Goal: Obtain resource: Download file/media

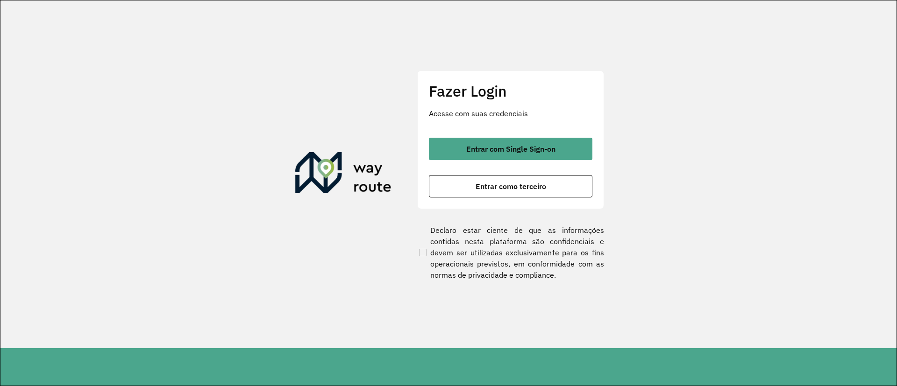
click at [491, 137] on div "Fazer Login Acesse com suas credenciais Entrar com Single Sign-on Entrar como t…" at bounding box center [510, 140] width 187 height 138
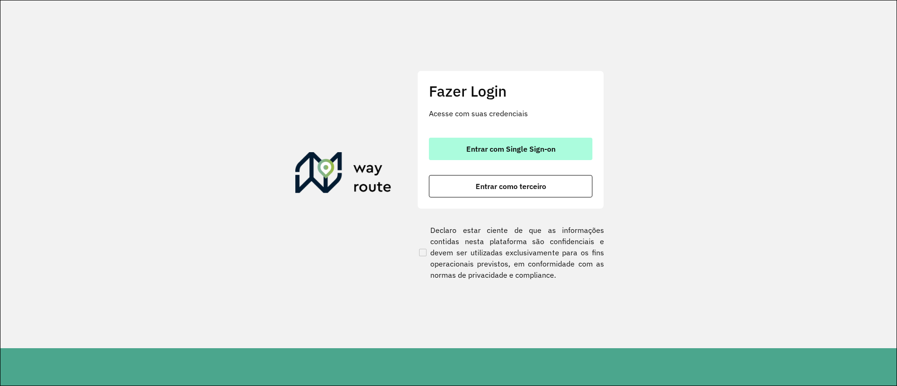
click at [495, 147] on span "Entrar com Single Sign-on" at bounding box center [510, 148] width 89 height 7
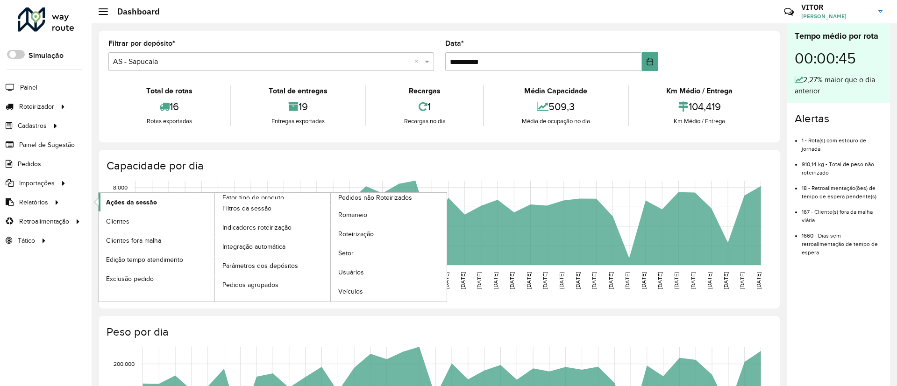
click at [110, 203] on span "Ações da sessão" at bounding box center [131, 203] width 51 height 10
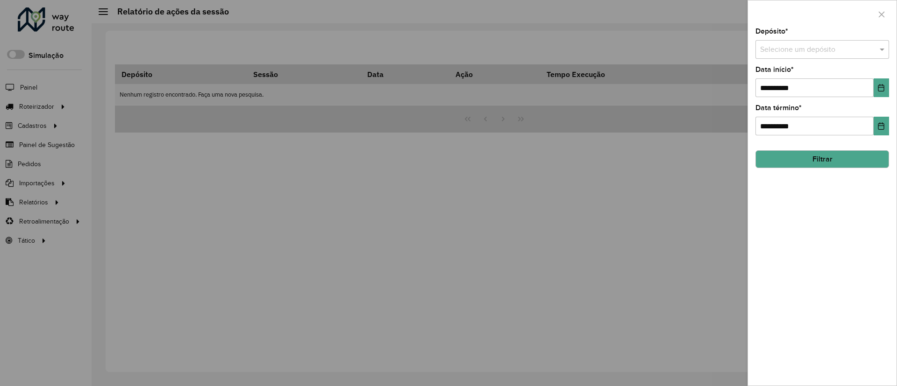
click at [835, 51] on input "text" at bounding box center [813, 49] width 106 height 11
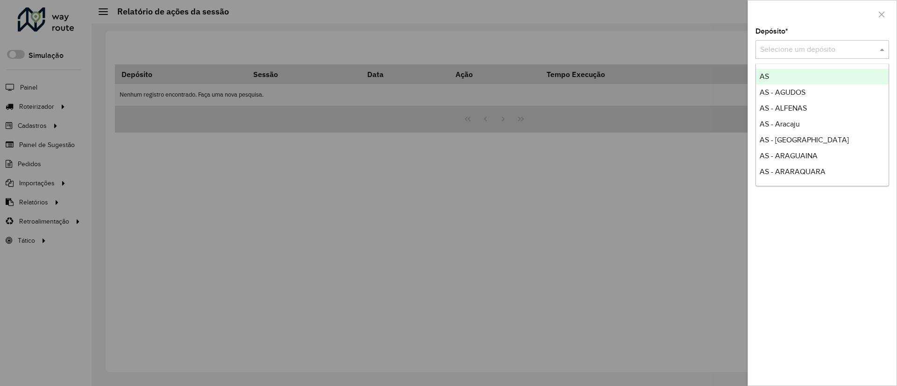
click at [784, 50] on input "text" at bounding box center [813, 49] width 106 height 11
click at [879, 16] on icon "button" at bounding box center [882, 14] width 6 height 6
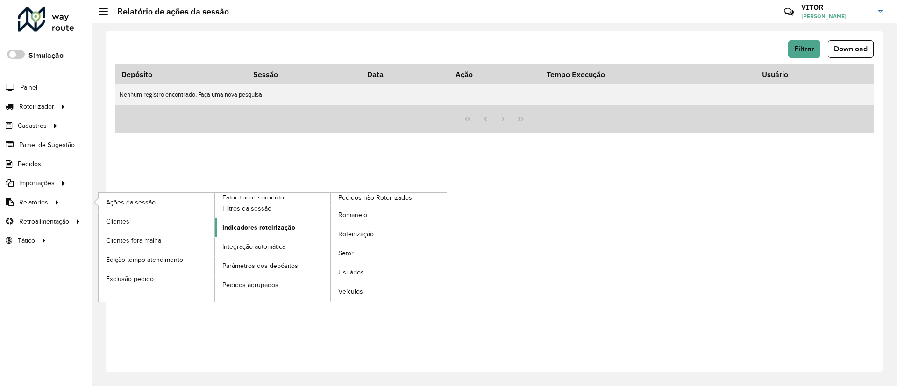
click at [239, 224] on span "Indicadores roteirização" at bounding box center [258, 228] width 73 height 10
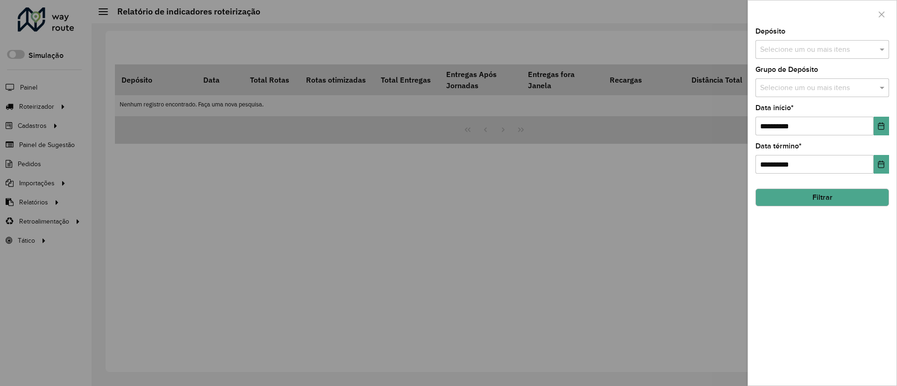
click at [798, 55] on input "text" at bounding box center [818, 49] width 120 height 11
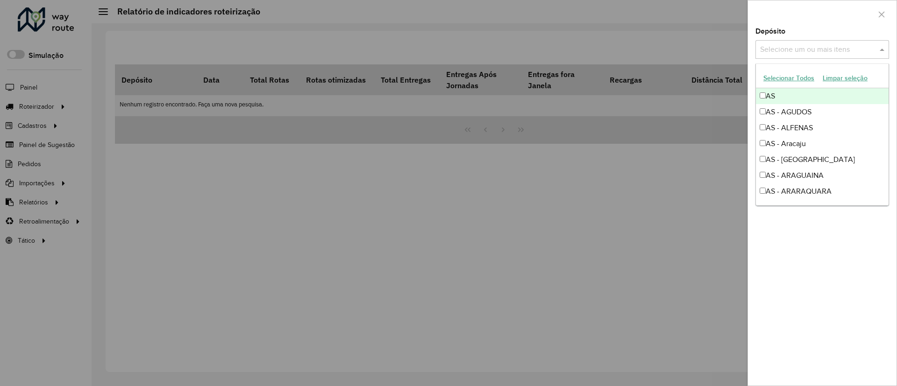
click at [784, 50] on input "text" at bounding box center [818, 49] width 120 height 11
click at [879, 44] on span at bounding box center [883, 49] width 12 height 11
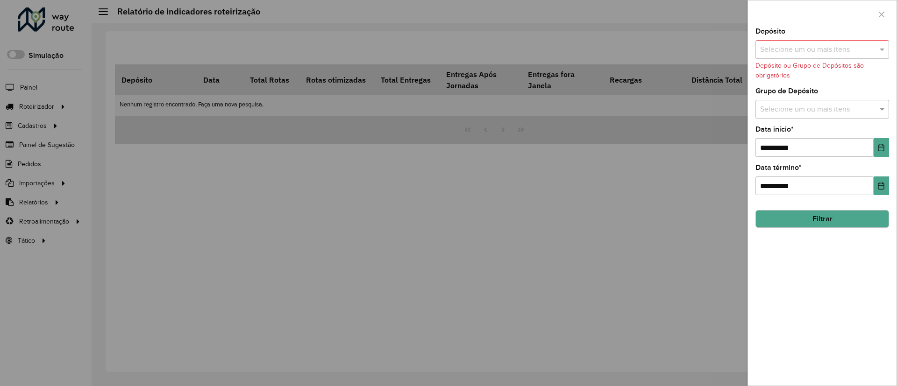
click at [812, 99] on div "Grupo de Depósito Selecione um ou mais itens" at bounding box center [823, 103] width 134 height 31
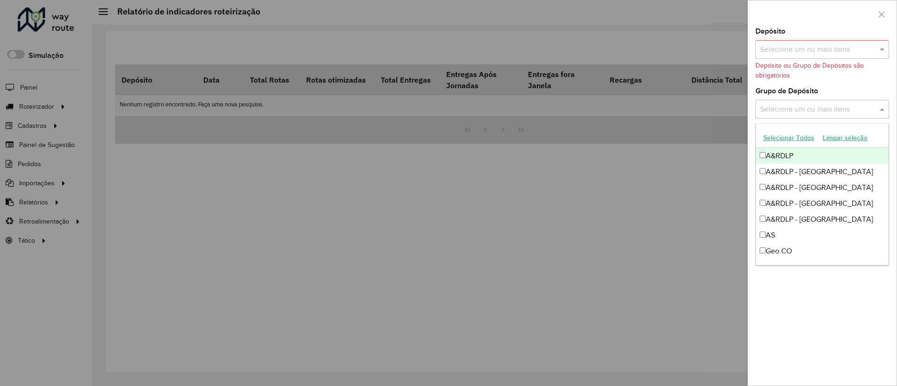
click at [814, 104] on input "text" at bounding box center [818, 109] width 120 height 11
click at [806, 46] on input "text" at bounding box center [818, 49] width 120 height 11
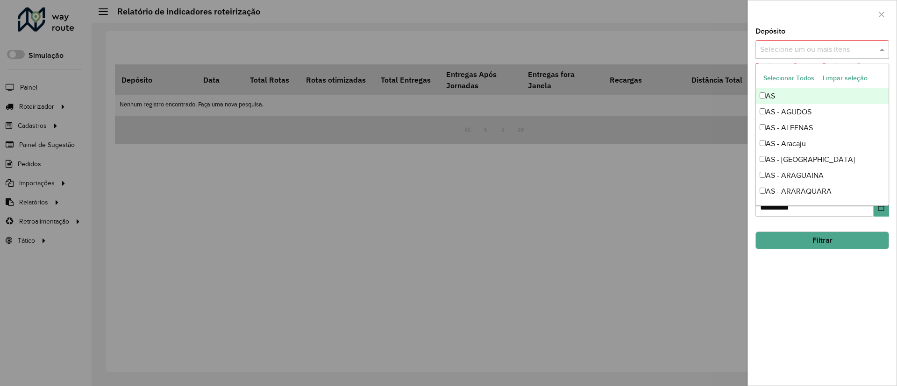
click at [797, 58] on div "Selecione um ou mais itens" at bounding box center [823, 49] width 134 height 19
click at [827, 53] on input "text" at bounding box center [818, 49] width 120 height 11
click at [879, 49] on span at bounding box center [883, 49] width 12 height 11
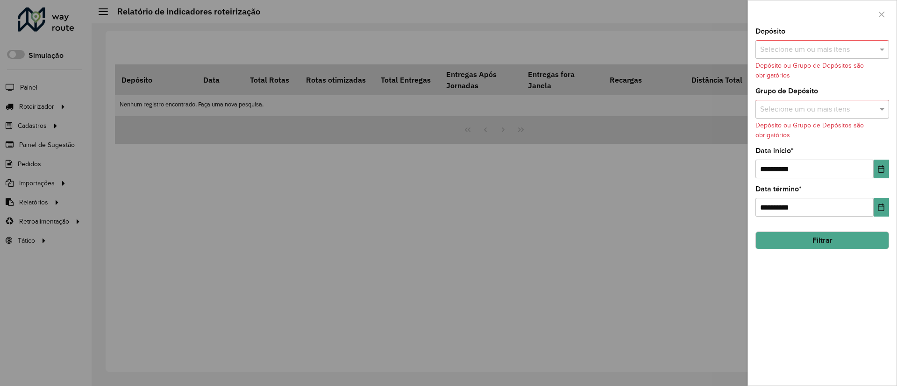
click at [831, 107] on input "text" at bounding box center [818, 109] width 120 height 11
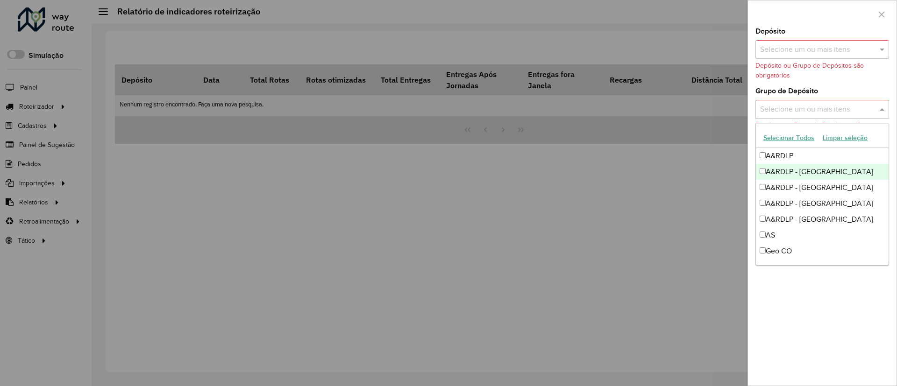
click at [795, 176] on div "A&RDLP - [GEOGRAPHIC_DATA]" at bounding box center [822, 172] width 133 height 16
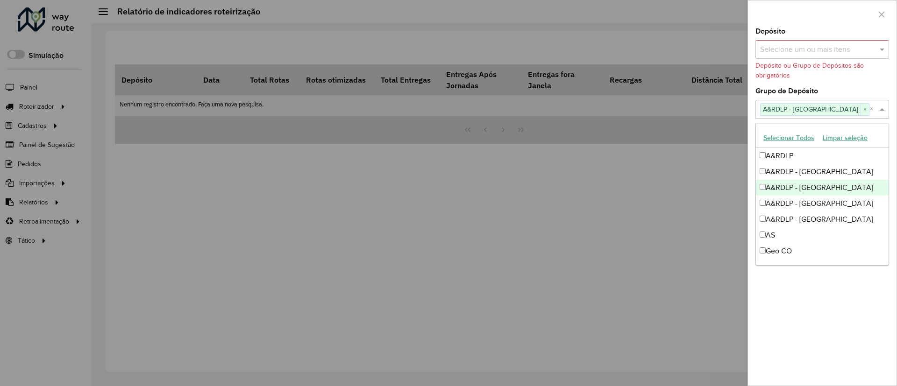
click at [804, 188] on div "A&RDLP - [GEOGRAPHIC_DATA]" at bounding box center [822, 188] width 133 height 16
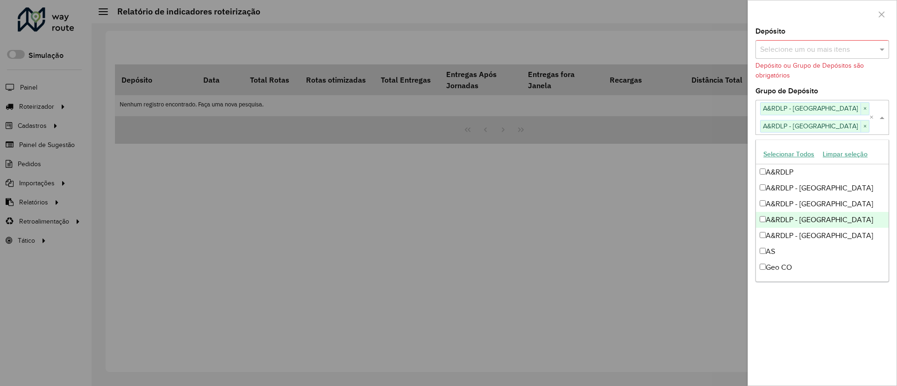
click at [818, 215] on div "A&RDLP - [GEOGRAPHIC_DATA]" at bounding box center [822, 220] width 133 height 16
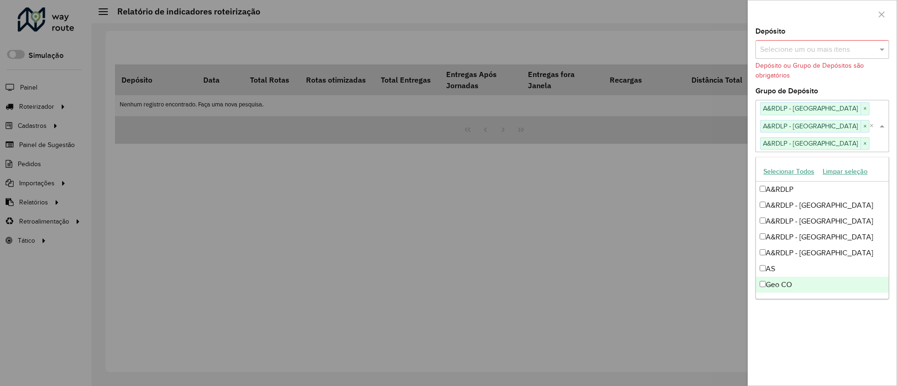
click at [897, 307] on div "**********" at bounding box center [823, 193] width 150 height 386
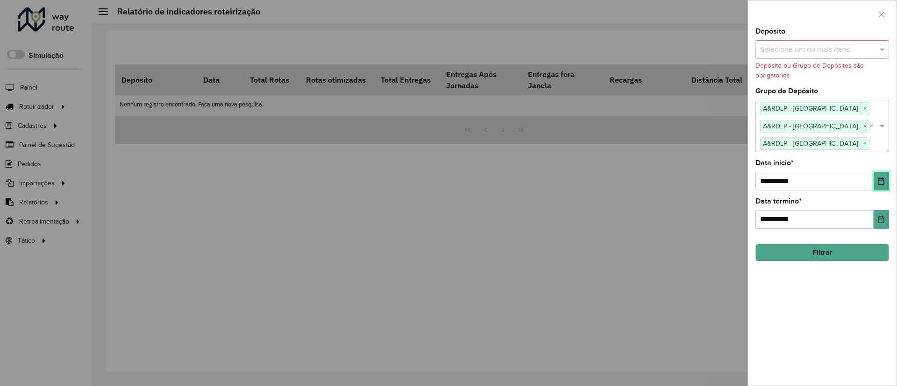
click at [874, 188] on button "Choose Date" at bounding box center [881, 181] width 15 height 19
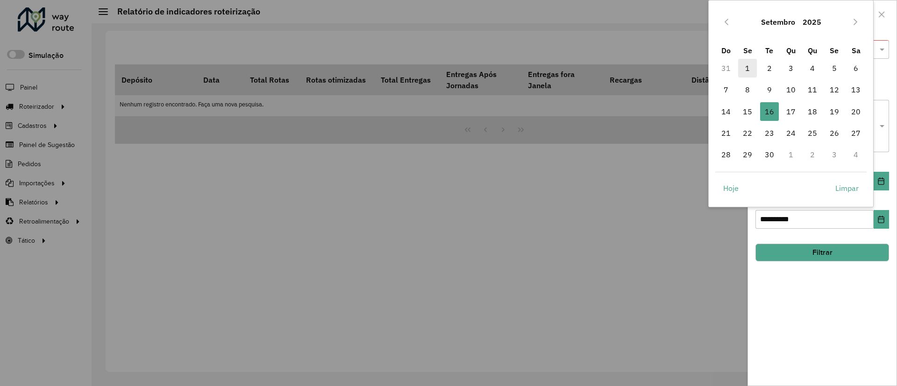
click at [747, 61] on span "1" at bounding box center [747, 68] width 19 height 19
type input "**********"
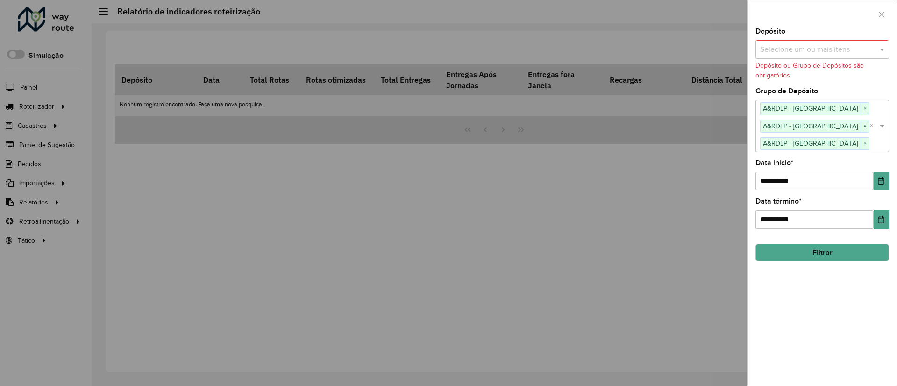
click at [868, 263] on div "**********" at bounding box center [822, 207] width 149 height 358
click at [882, 229] on div "**********" at bounding box center [822, 207] width 149 height 358
click at [879, 222] on icon "Choose Date" at bounding box center [880, 219] width 7 height 7
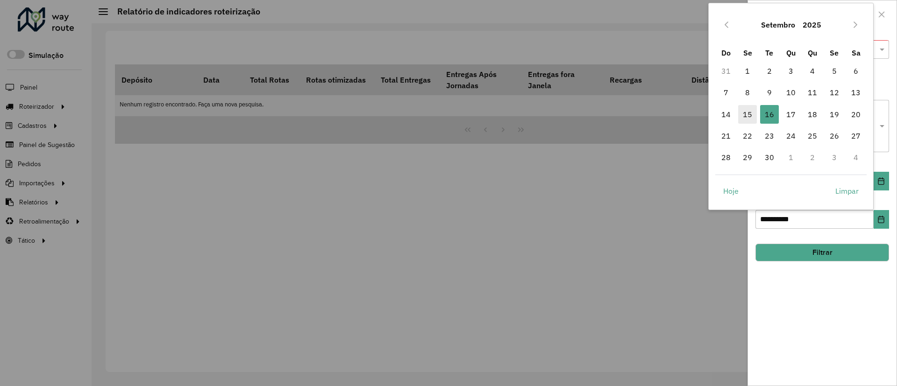
click at [745, 117] on span "15" at bounding box center [747, 114] width 19 height 19
type input "**********"
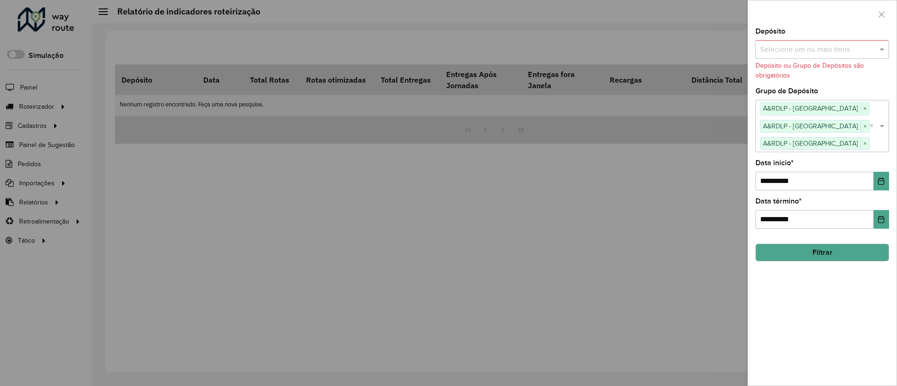
click at [856, 250] on button "Filtrar" at bounding box center [823, 253] width 134 height 18
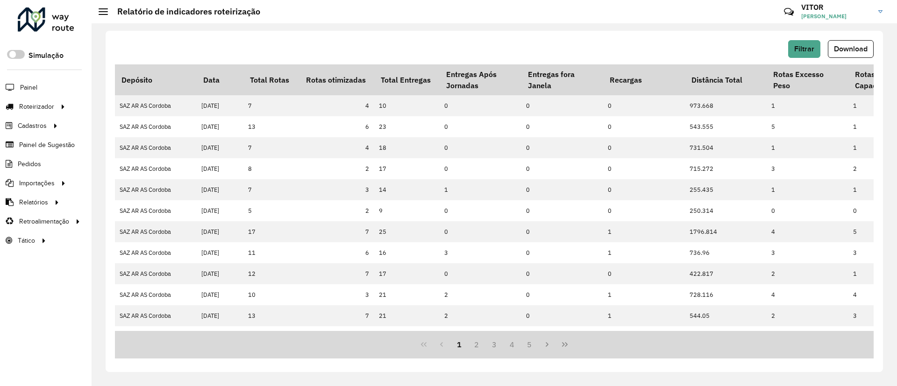
click at [845, 57] on button "Download" at bounding box center [851, 49] width 46 height 18
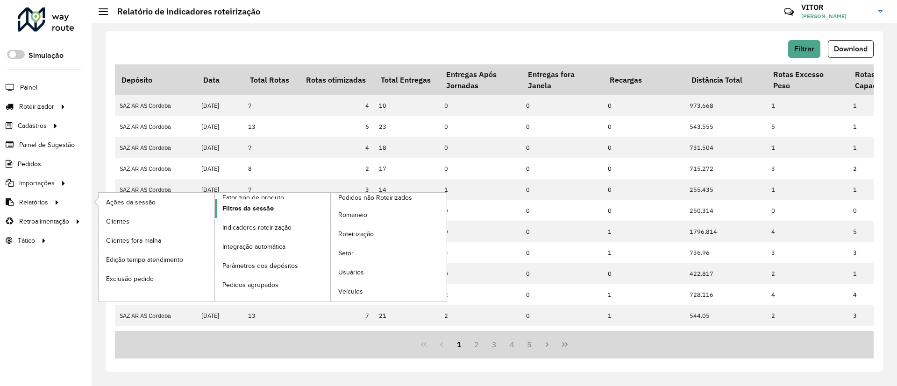
click at [285, 216] on link "Filtros da sessão" at bounding box center [273, 209] width 116 height 19
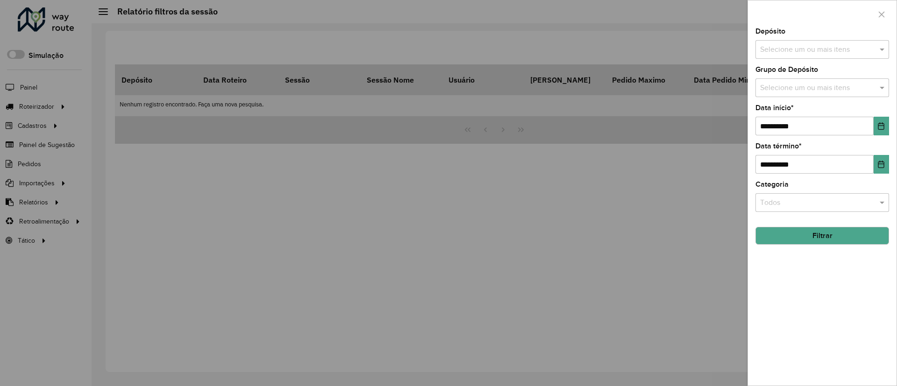
click at [797, 48] on input "text" at bounding box center [818, 49] width 120 height 11
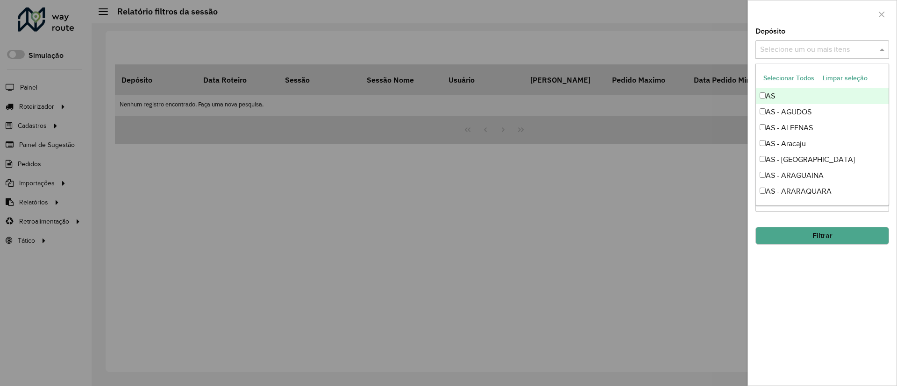
click at [790, 44] on input "text" at bounding box center [818, 49] width 120 height 11
click at [822, 36] on div "Depósito Selecione um ou mais itens" at bounding box center [823, 43] width 134 height 31
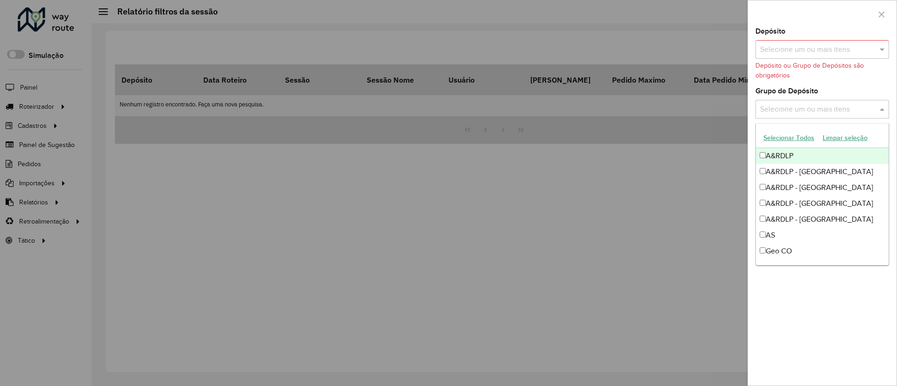
click at [845, 105] on input "text" at bounding box center [818, 109] width 120 height 11
click at [813, 165] on div "A&RDLP - [GEOGRAPHIC_DATA]" at bounding box center [822, 172] width 133 height 16
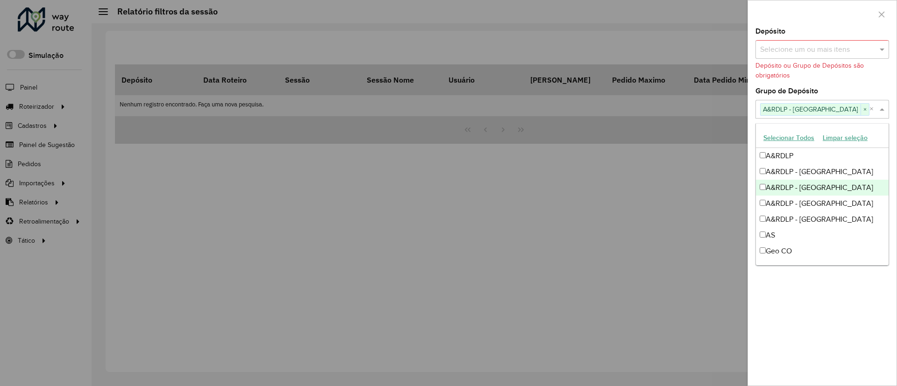
drag, startPoint x: 820, startPoint y: 180, endPoint x: 825, endPoint y: 187, distance: 8.2
click at [821, 180] on div "A&RDLP - [GEOGRAPHIC_DATA]" at bounding box center [822, 188] width 133 height 16
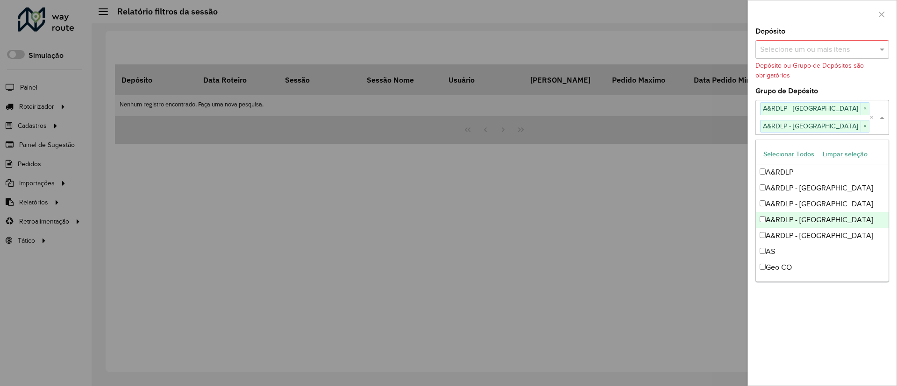
click at [831, 219] on div "A&RDLP - [GEOGRAPHIC_DATA]" at bounding box center [822, 220] width 133 height 16
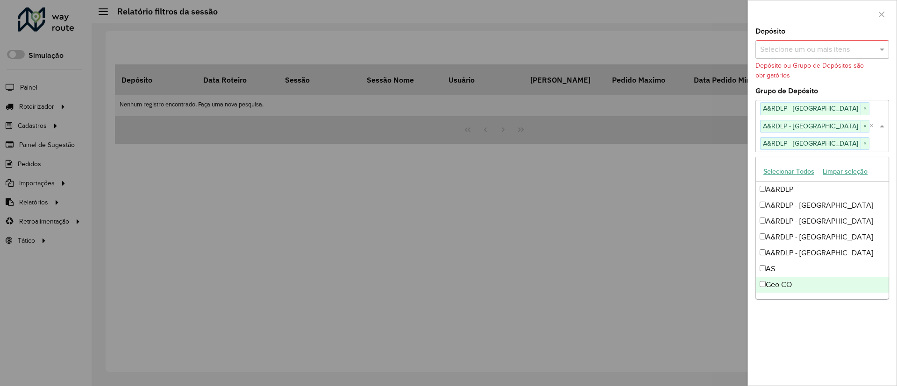
click at [845, 312] on div "**********" at bounding box center [822, 207] width 149 height 358
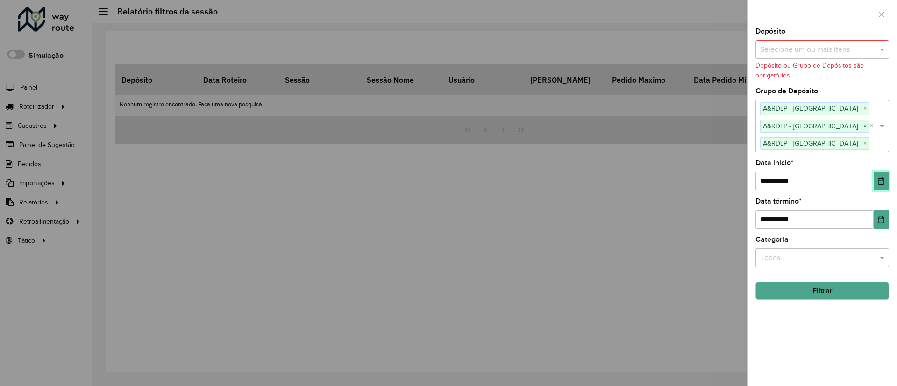
click at [882, 178] on icon "Choose Date" at bounding box center [880, 181] width 7 height 7
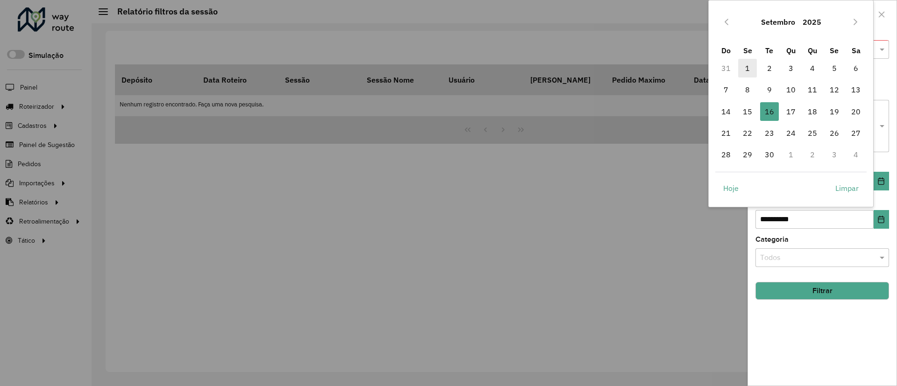
click at [741, 59] on span "1" at bounding box center [747, 68] width 19 height 19
type input "**********"
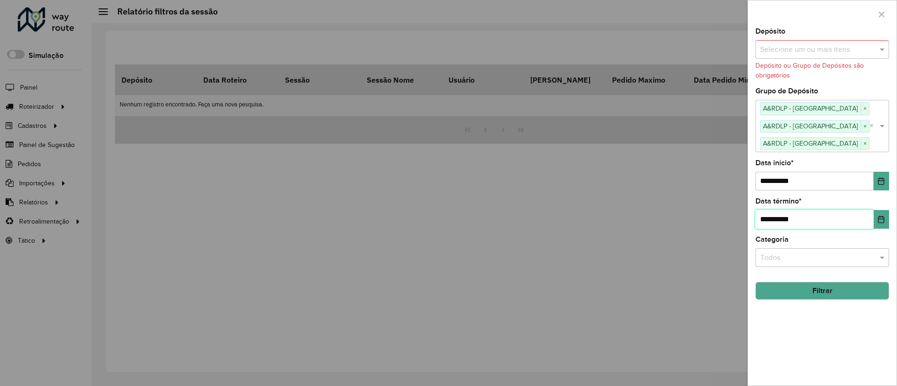
drag, startPoint x: 868, startPoint y: 216, endPoint x: 876, endPoint y: 222, distance: 10.4
click at [868, 216] on input "**********" at bounding box center [815, 219] width 118 height 19
click at [878, 223] on icon "Choose Date" at bounding box center [880, 219] width 7 height 7
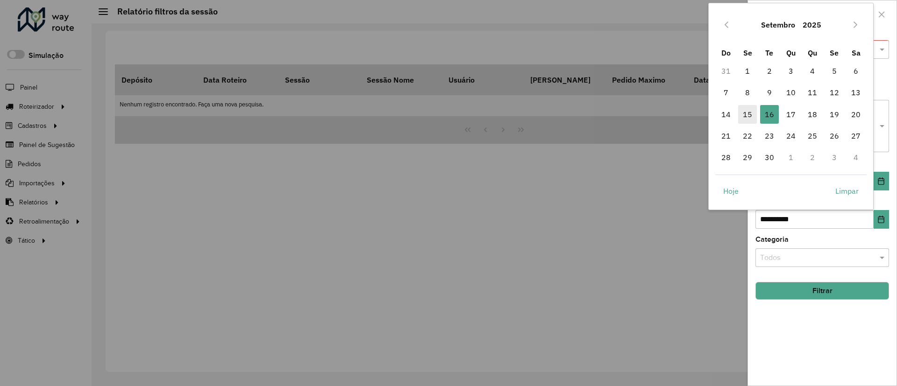
click at [751, 122] on span "15" at bounding box center [747, 114] width 19 height 19
type input "**********"
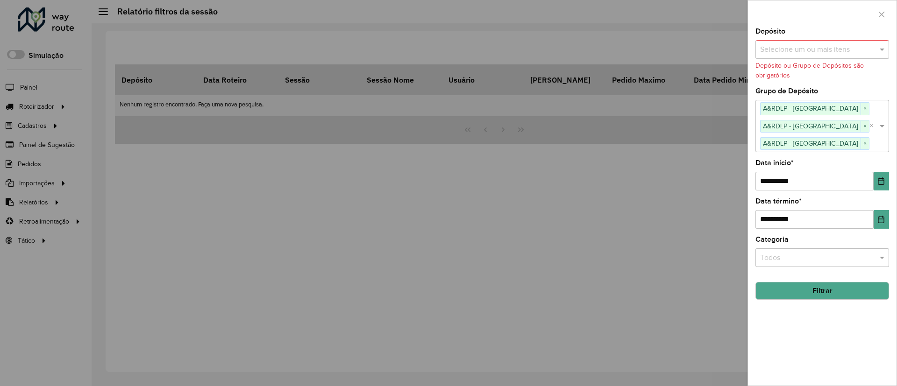
click at [832, 284] on button "Filtrar" at bounding box center [823, 291] width 134 height 18
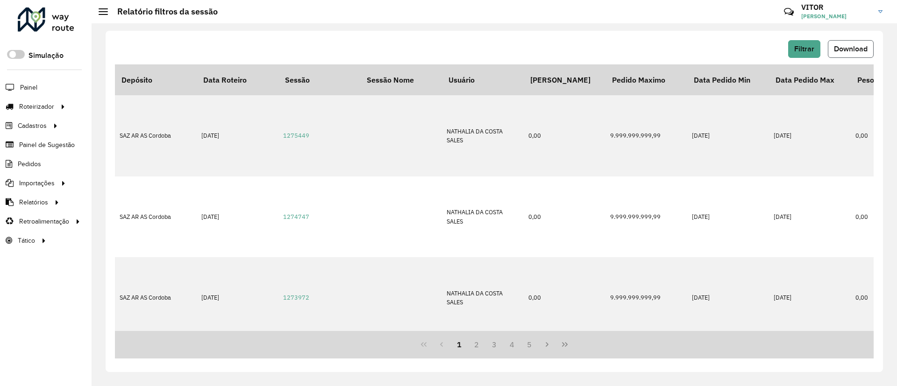
click at [844, 51] on span "Download" at bounding box center [851, 49] width 34 height 8
